Goal: Find specific page/section: Find specific page/section

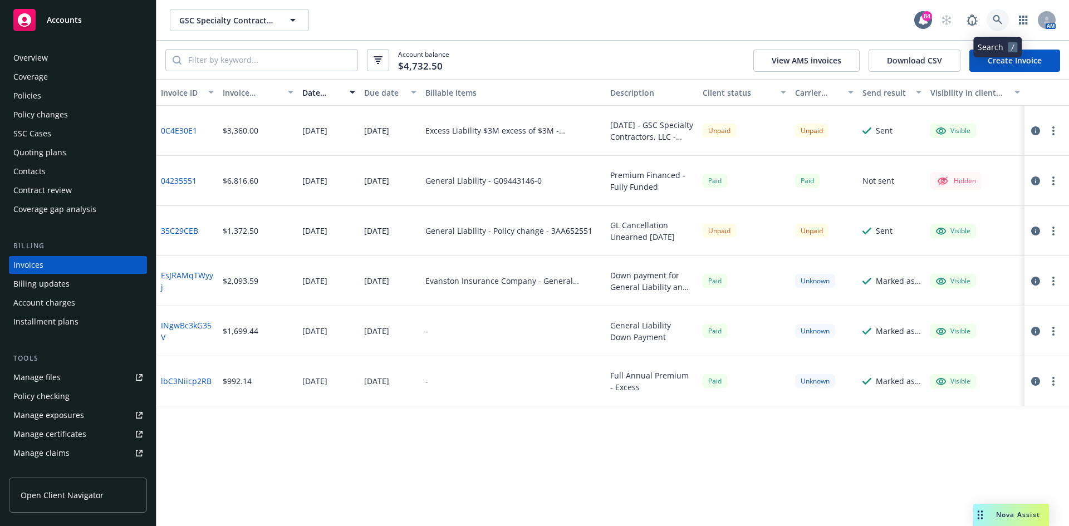
click at [997, 14] on link at bounding box center [997, 20] width 22 height 22
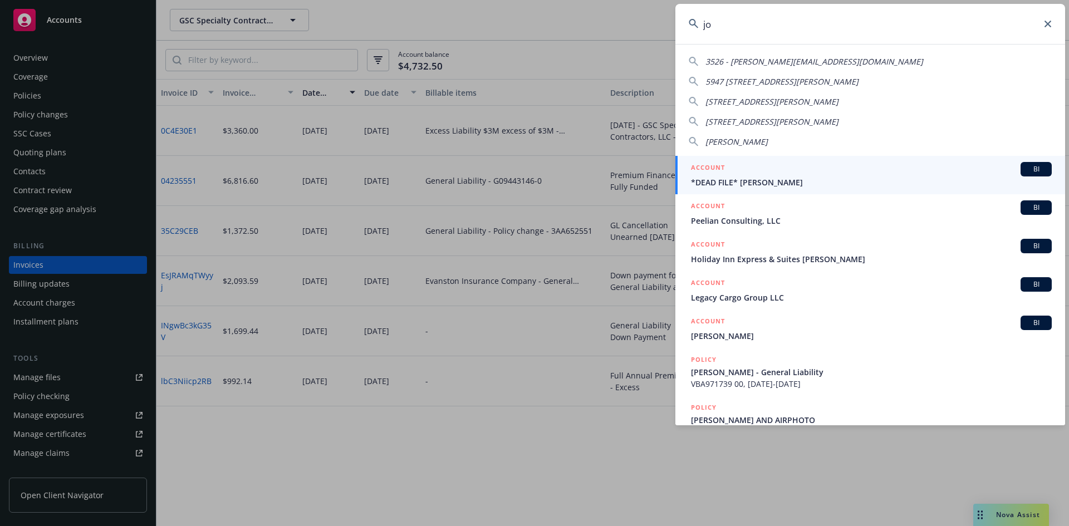
type input "j"
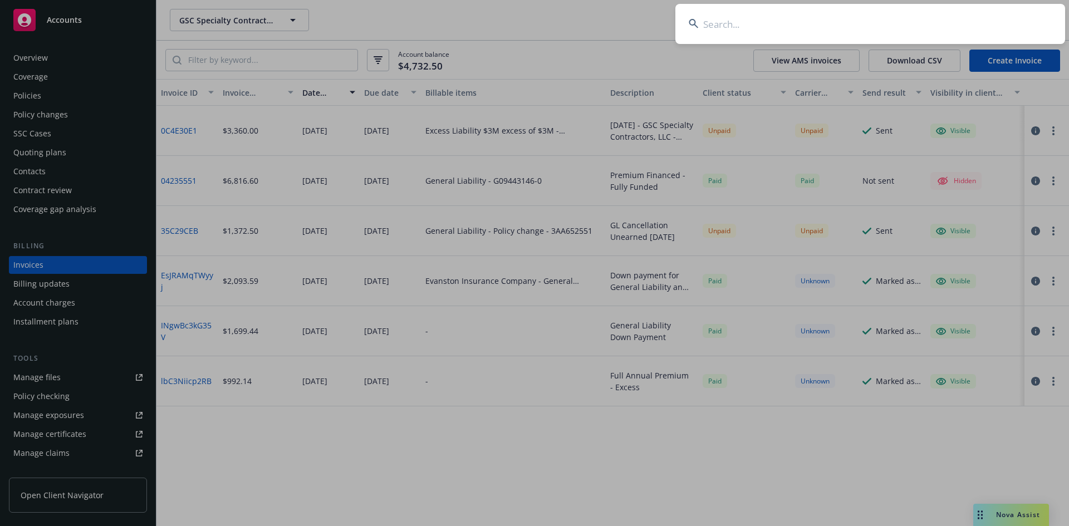
click at [726, 26] on input at bounding box center [870, 24] width 390 height 40
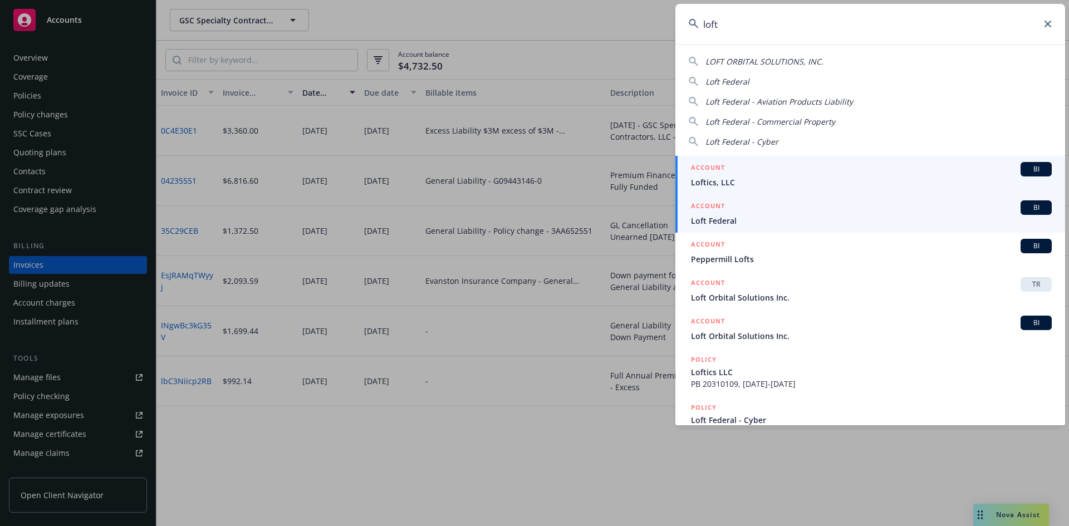
type input "loft"
click at [703, 208] on li "ACCOUNT BI Loft Federal" at bounding box center [870, 213] width 390 height 38
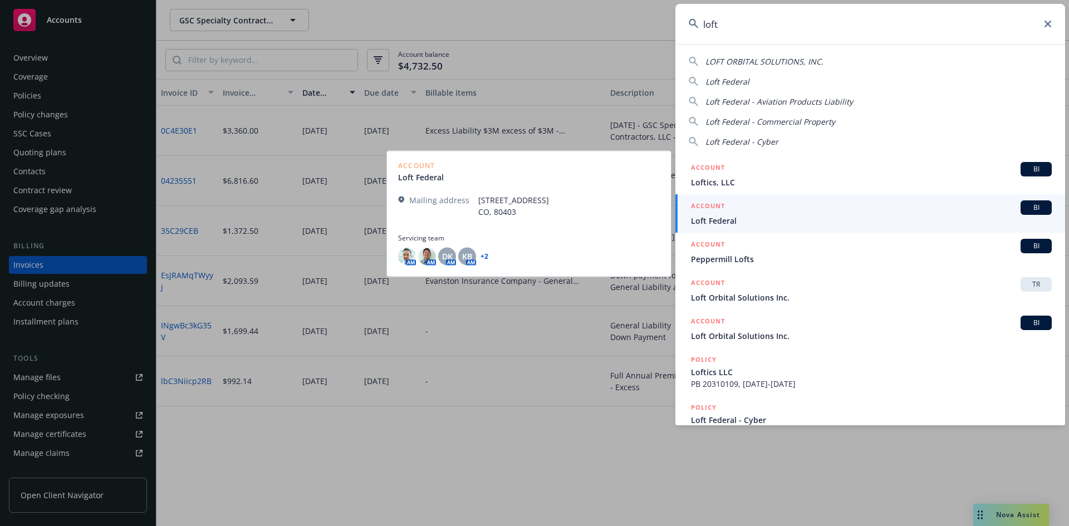
click at [703, 204] on h5 "ACCOUNT" at bounding box center [708, 206] width 34 height 13
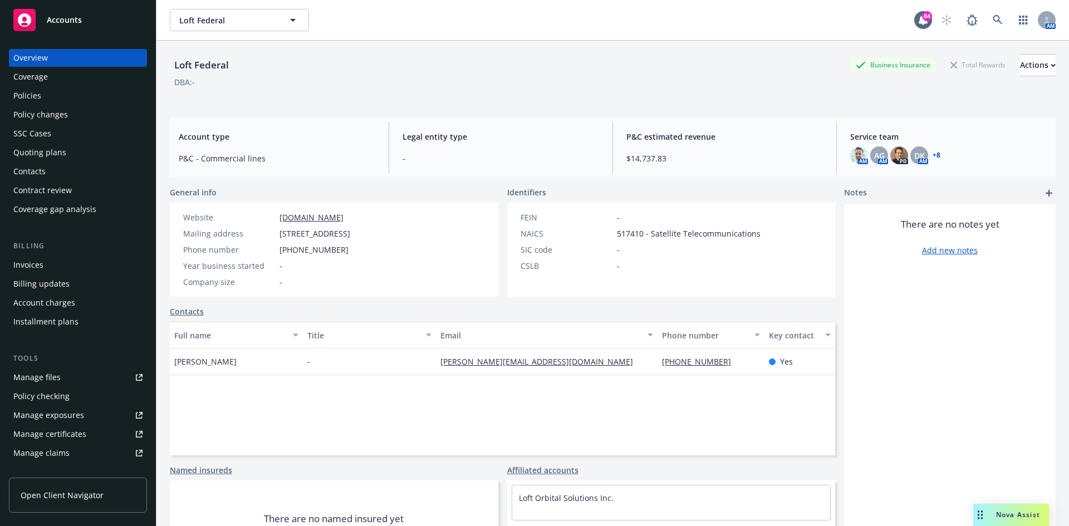
click at [38, 95] on div "Policies" at bounding box center [27, 96] width 28 height 18
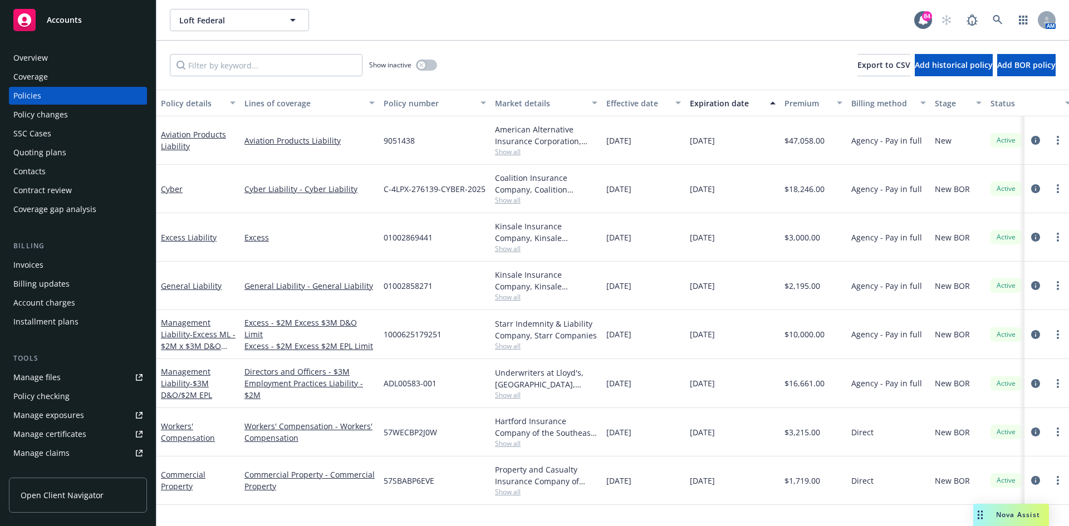
click at [61, 59] on div "Overview" at bounding box center [77, 58] width 129 height 18
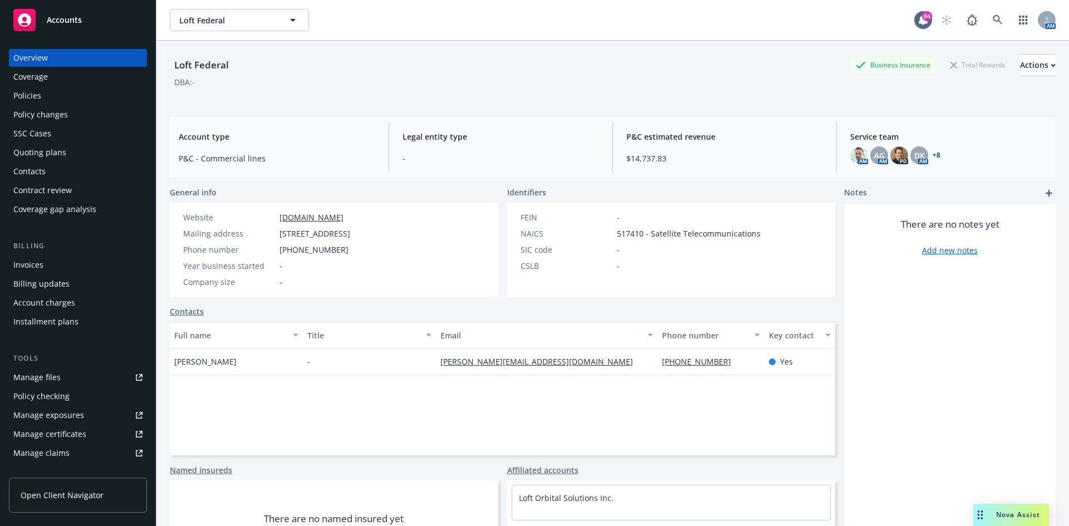
click at [39, 96] on div "Policies" at bounding box center [27, 96] width 28 height 18
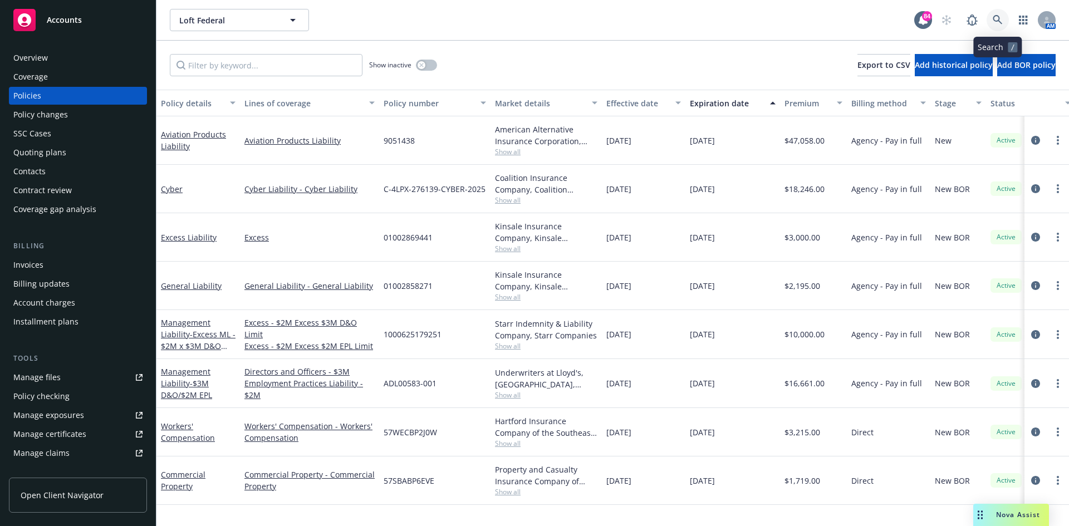
click at [991, 16] on link at bounding box center [997, 20] width 22 height 22
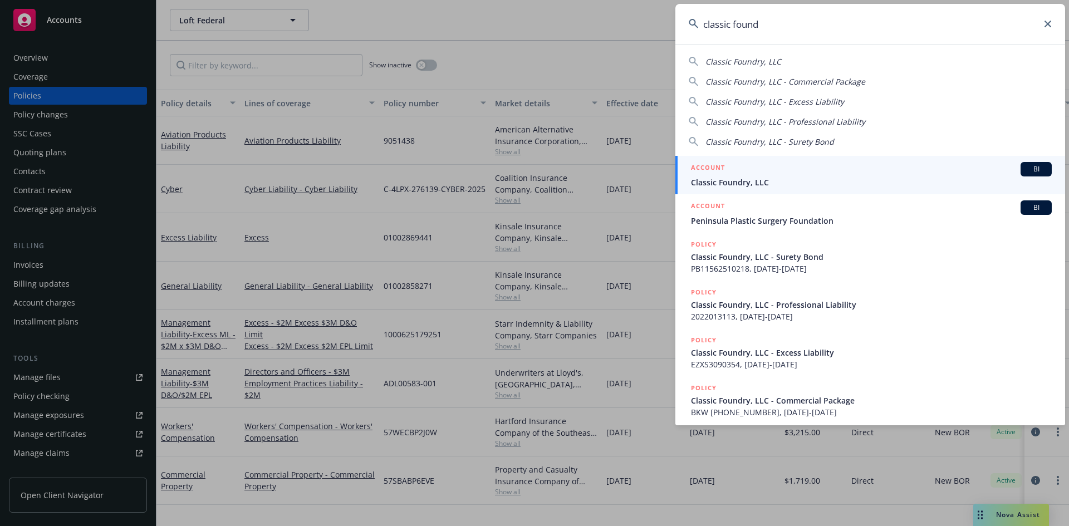
click at [748, 60] on span "Classic Foundry, LLC" at bounding box center [743, 61] width 76 height 11
type input "Classic Foundry, LLC"
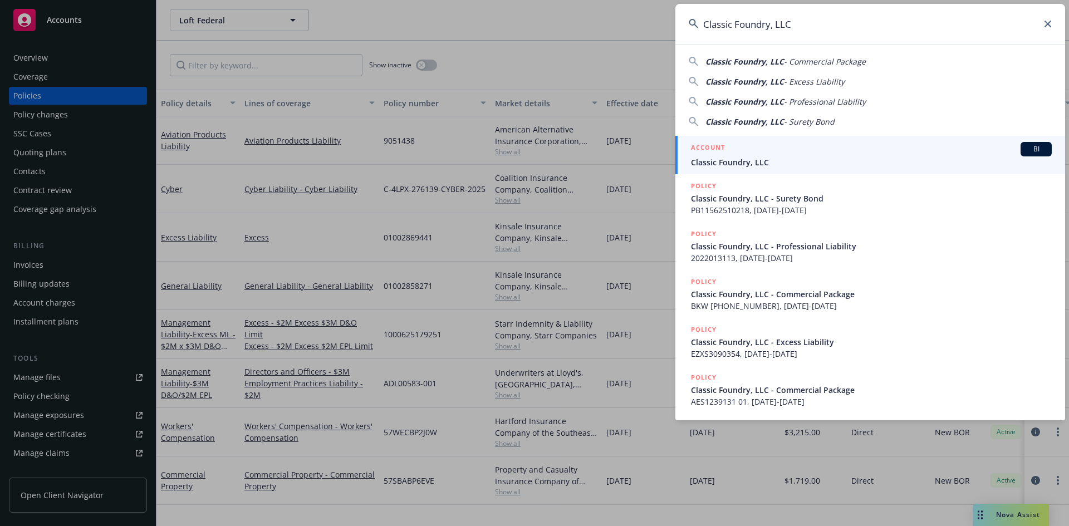
click at [704, 140] on link "ACCOUNT BI Classic Foundry, LLC" at bounding box center [870, 155] width 390 height 38
